Goal: Information Seeking & Learning: Learn about a topic

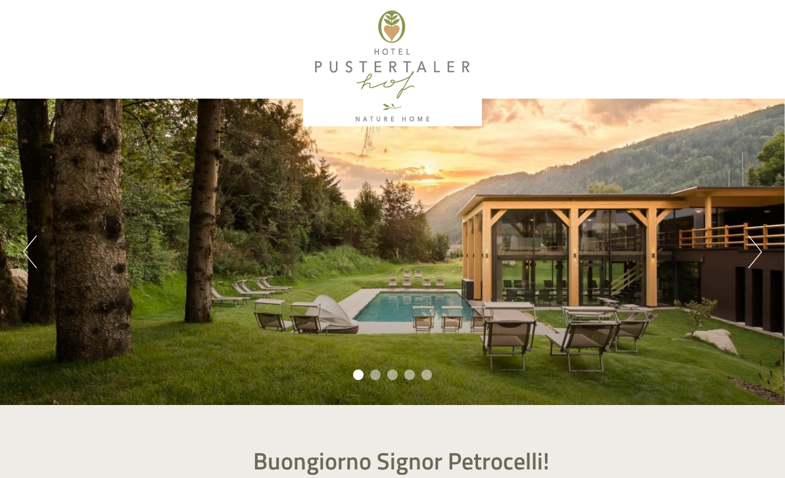
click at [759, 248] on button "Next" at bounding box center [755, 251] width 14 height 33
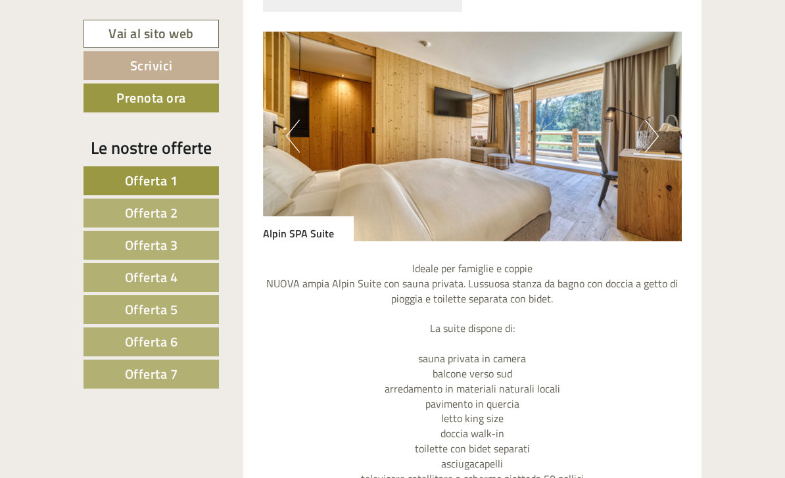
scroll to position [839, 0]
click at [125, 213] on span "Offerta 2" at bounding box center [151, 212] width 53 height 20
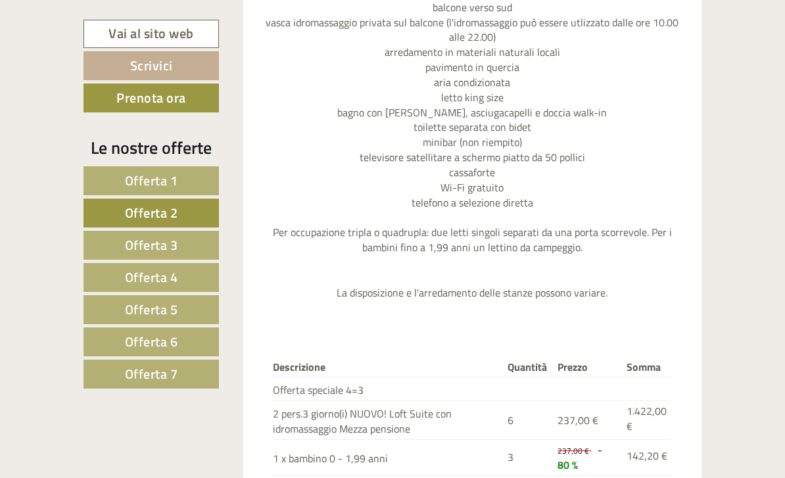
scroll to position [1492, 0]
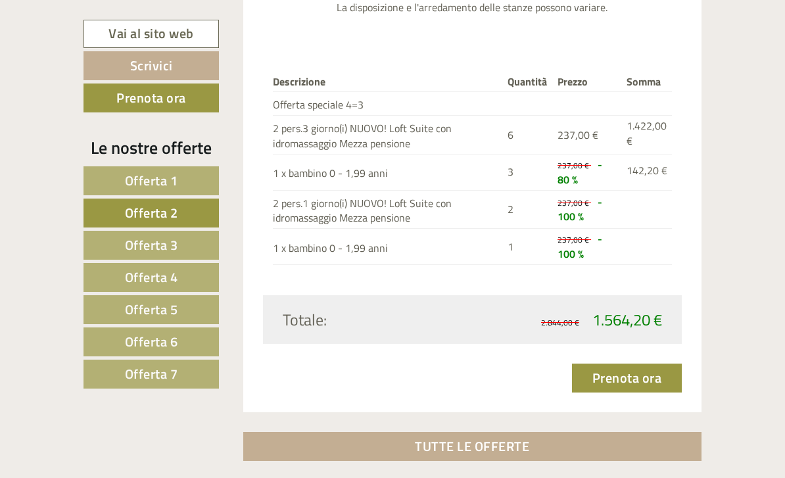
click at [112, 245] on link "Offerta 3" at bounding box center [150, 245] width 135 height 29
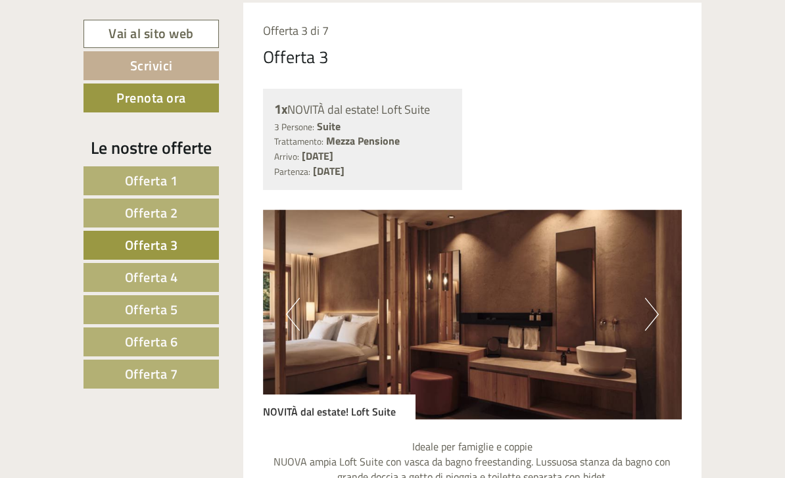
click at [119, 281] on link "Offerta 4" at bounding box center [150, 277] width 135 height 29
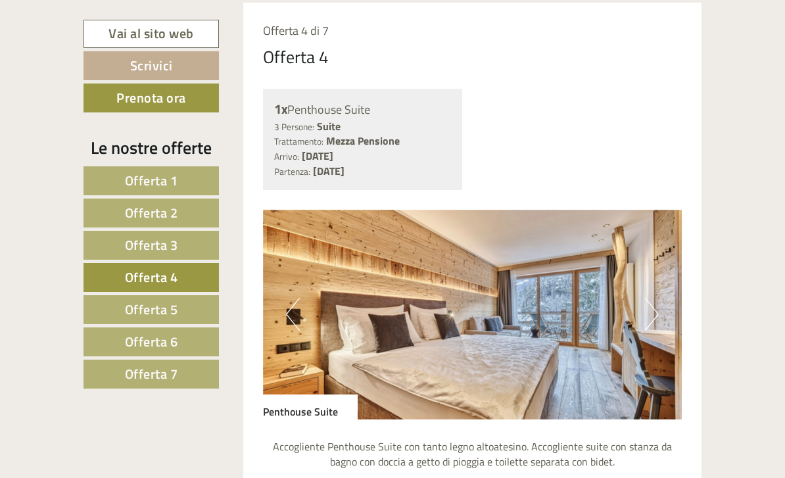
click at [126, 306] on span "Offerta 5" at bounding box center [151, 309] width 53 height 20
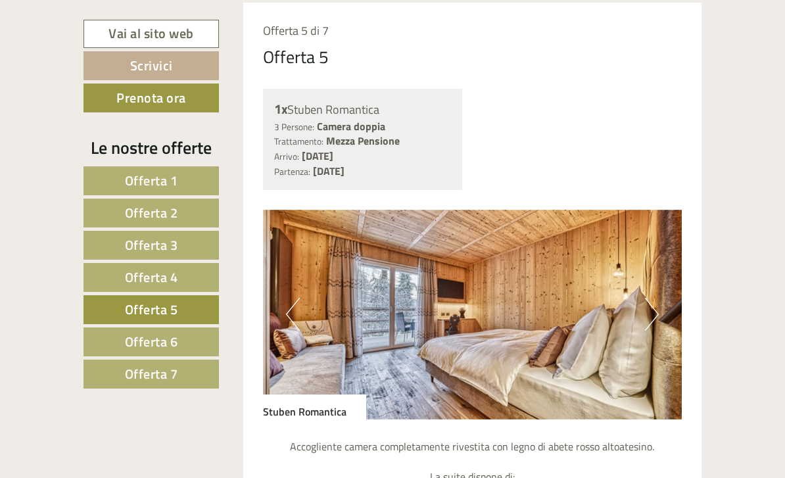
click at [128, 334] on span "Offerta 6" at bounding box center [151, 341] width 53 height 20
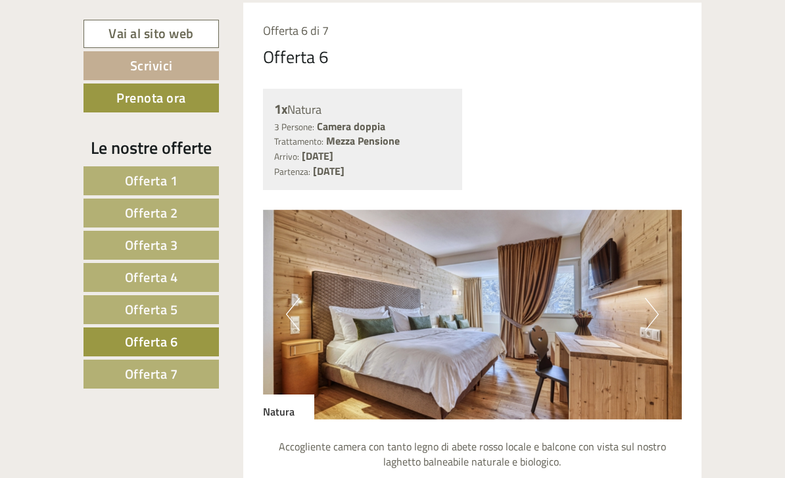
click at [123, 369] on link "Offerta 7" at bounding box center [150, 374] width 135 height 29
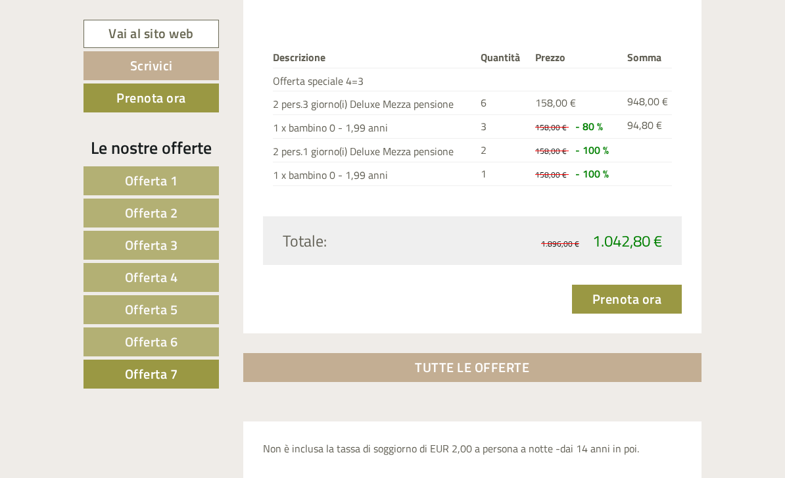
click at [103, 335] on link "Offerta 6" at bounding box center [150, 341] width 135 height 29
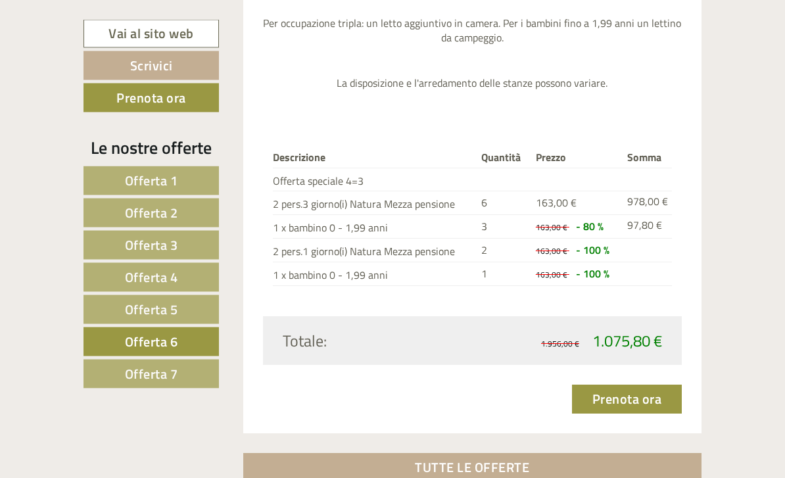
scroll to position [1310, 0]
click at [115, 310] on link "Offerta 5" at bounding box center [150, 309] width 135 height 29
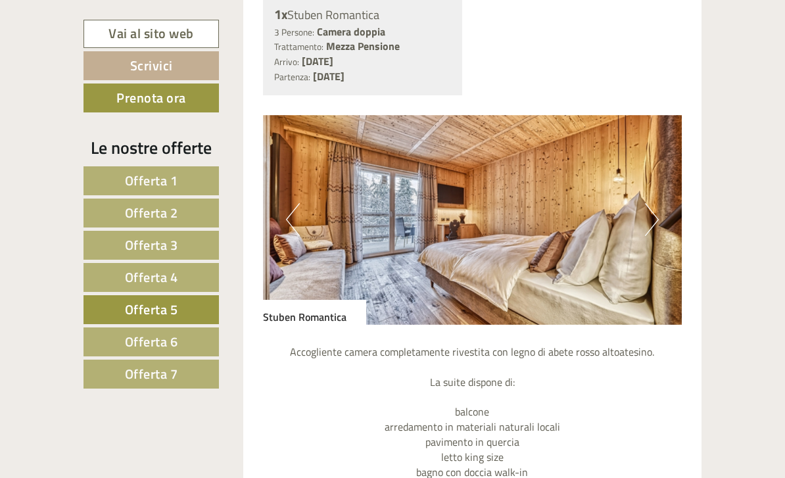
scroll to position [755, 0]
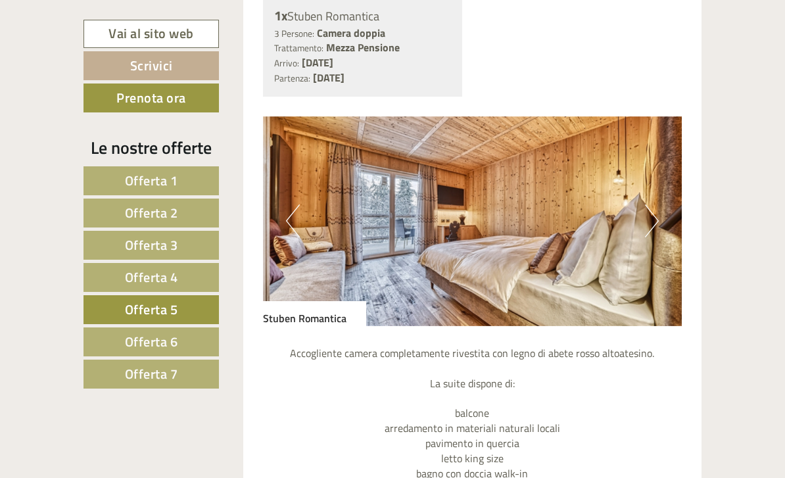
click at [649, 216] on button "Next" at bounding box center [652, 220] width 14 height 33
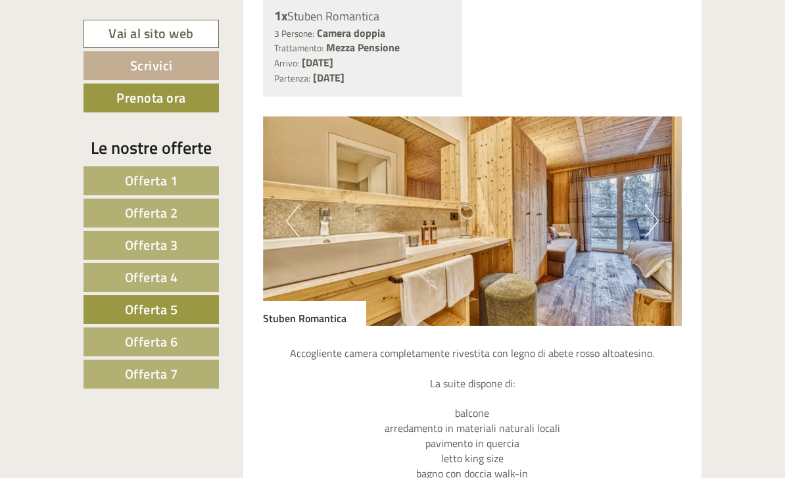
click at [658, 223] on button "Next" at bounding box center [652, 220] width 14 height 33
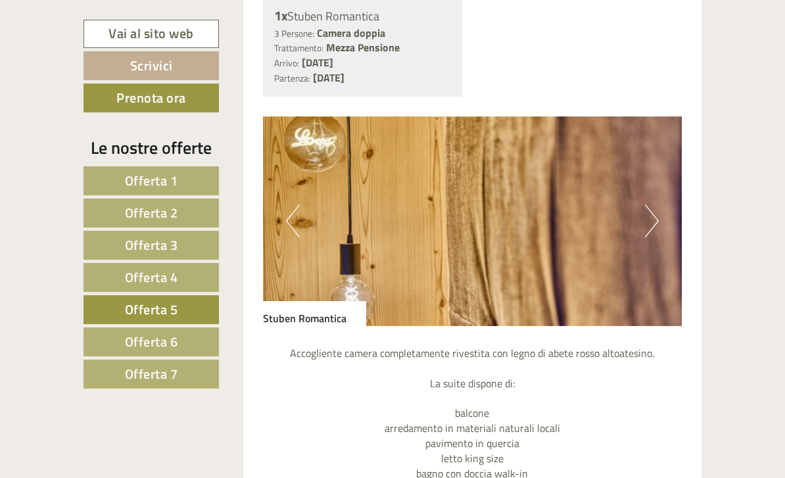
click at [663, 223] on img at bounding box center [472, 221] width 419 height 210
click at [651, 231] on button "Next" at bounding box center [652, 220] width 14 height 33
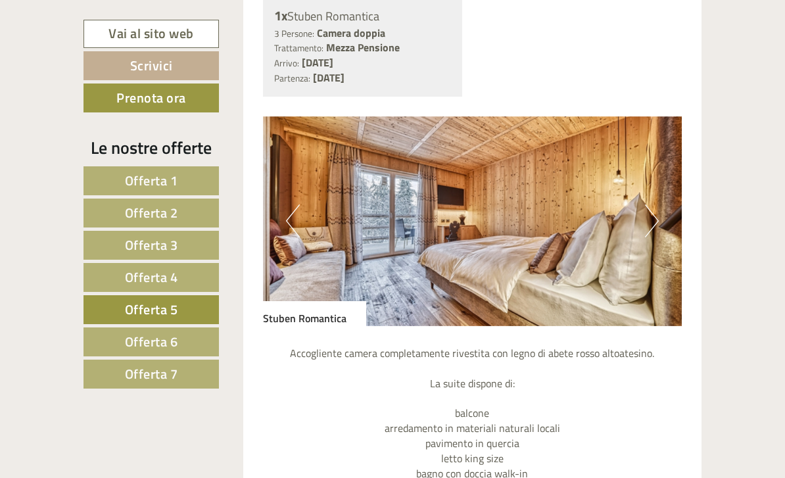
click at [655, 217] on button "Next" at bounding box center [652, 220] width 14 height 33
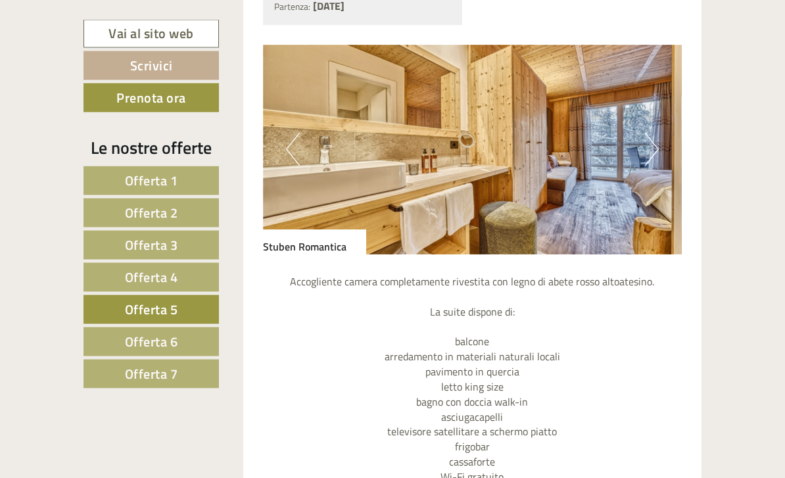
scroll to position [827, 0]
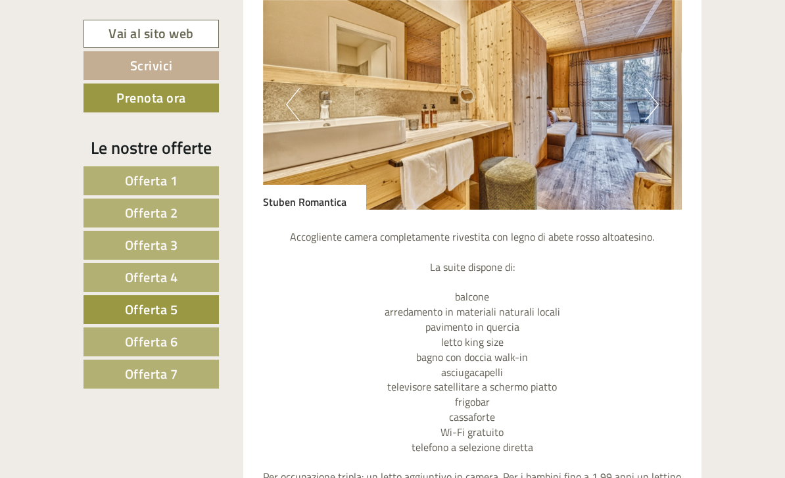
click at [117, 340] on link "Offerta 6" at bounding box center [150, 341] width 135 height 29
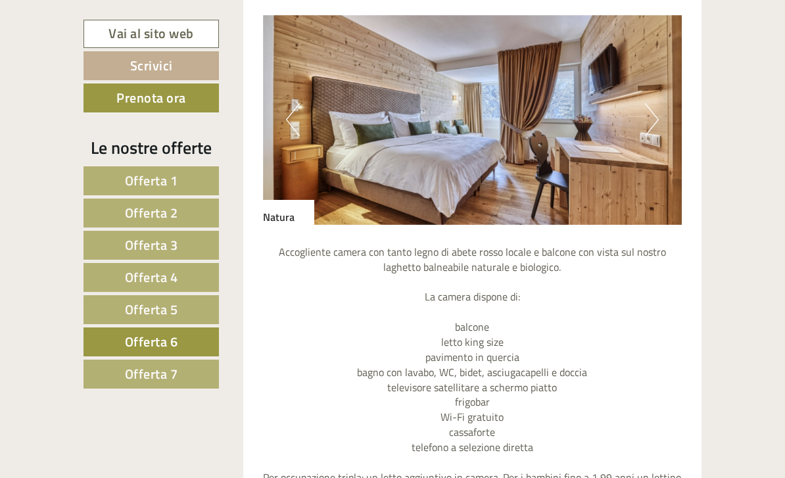
click at [121, 375] on link "Offerta 7" at bounding box center [150, 374] width 135 height 29
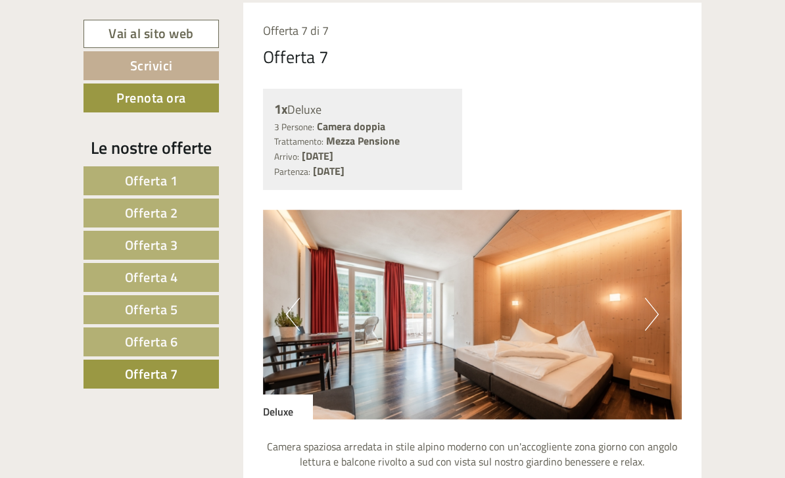
click at [125, 343] on span "Offerta 6" at bounding box center [151, 341] width 53 height 20
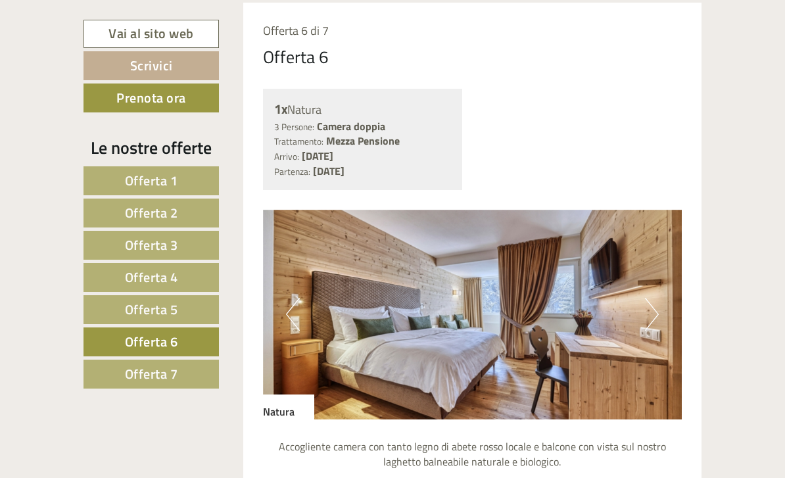
click at [656, 318] on button "Next" at bounding box center [652, 314] width 14 height 33
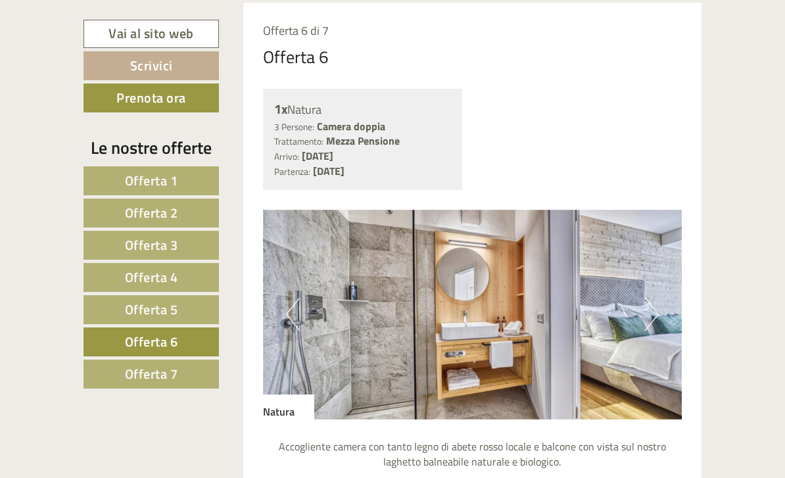
click at [665, 307] on img at bounding box center [472, 315] width 419 height 210
click at [651, 306] on button "Next" at bounding box center [652, 314] width 14 height 33
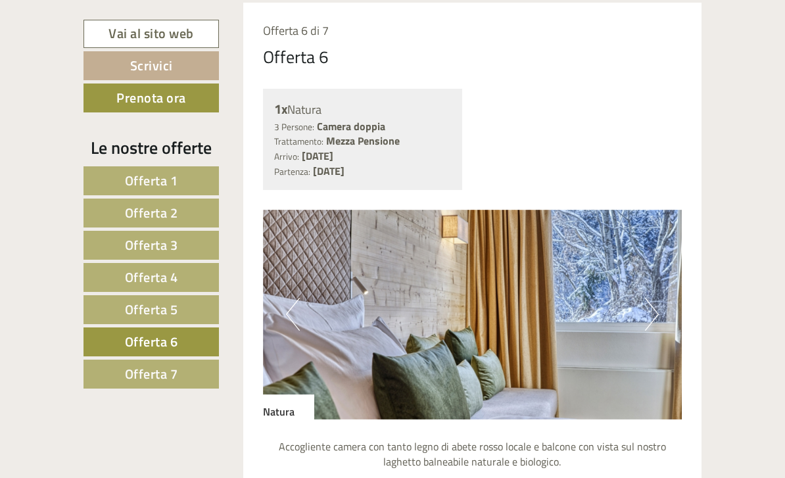
click at [653, 317] on button "Next" at bounding box center [652, 314] width 14 height 33
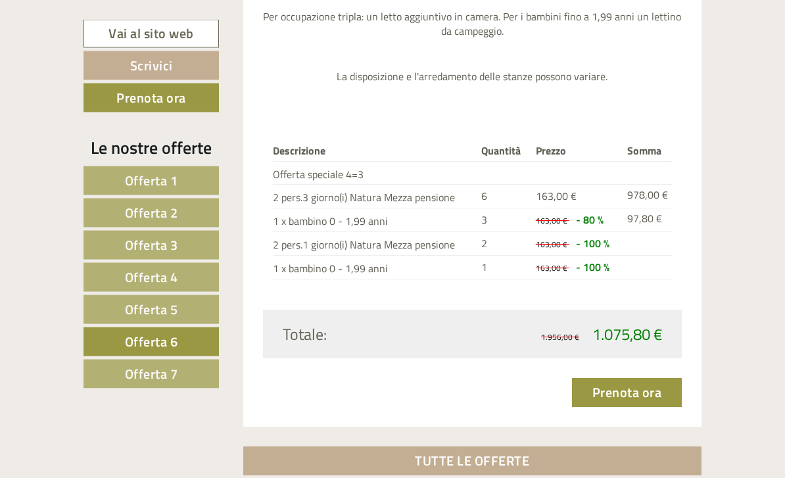
scroll to position [1317, 0]
click at [112, 177] on link "Offerta 1" at bounding box center [150, 180] width 135 height 29
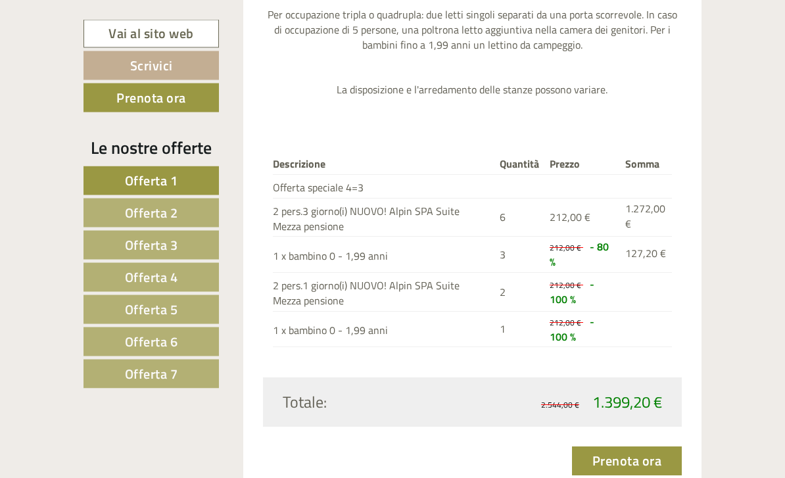
scroll to position [1378, 0]
